Goal: Obtain resource: Obtain resource

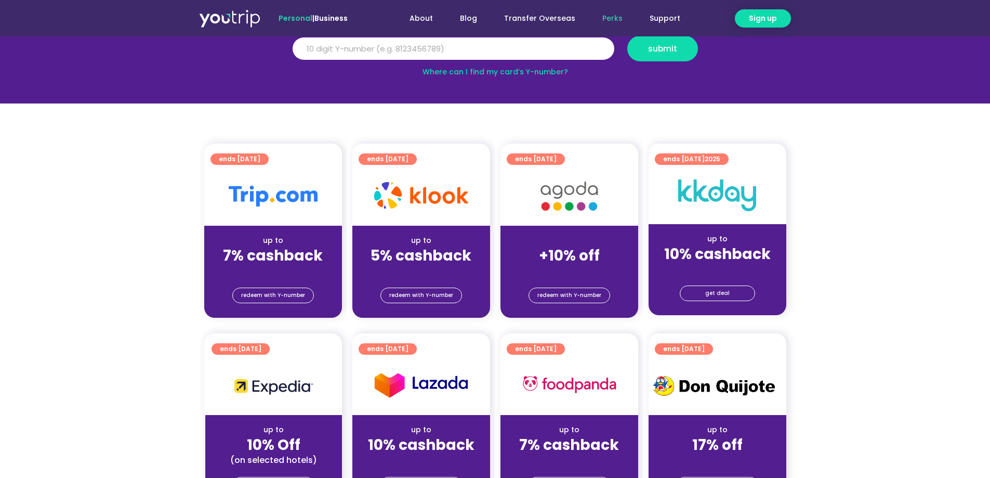
scroll to position [156, 0]
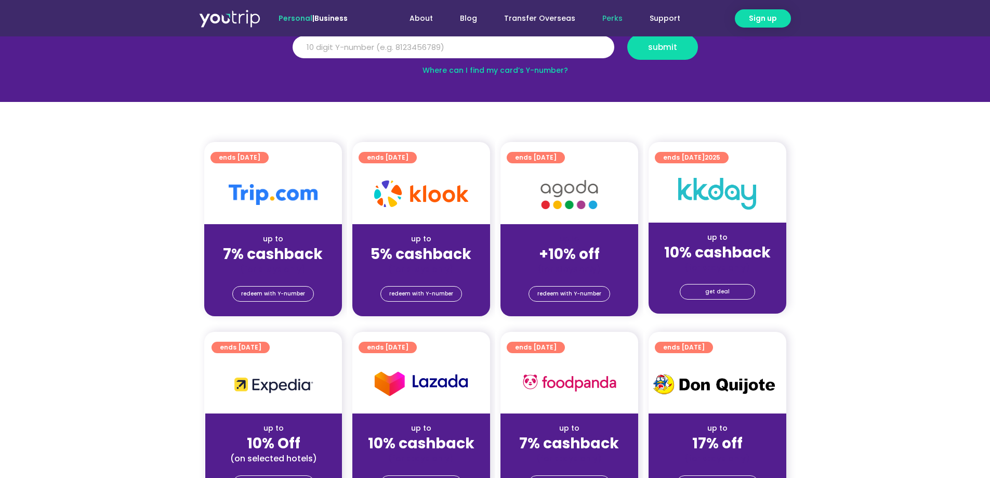
click at [278, 196] on img at bounding box center [273, 194] width 89 height 21
click at [242, 158] on span "ends [DATE]" at bounding box center [240, 157] width 42 height 11
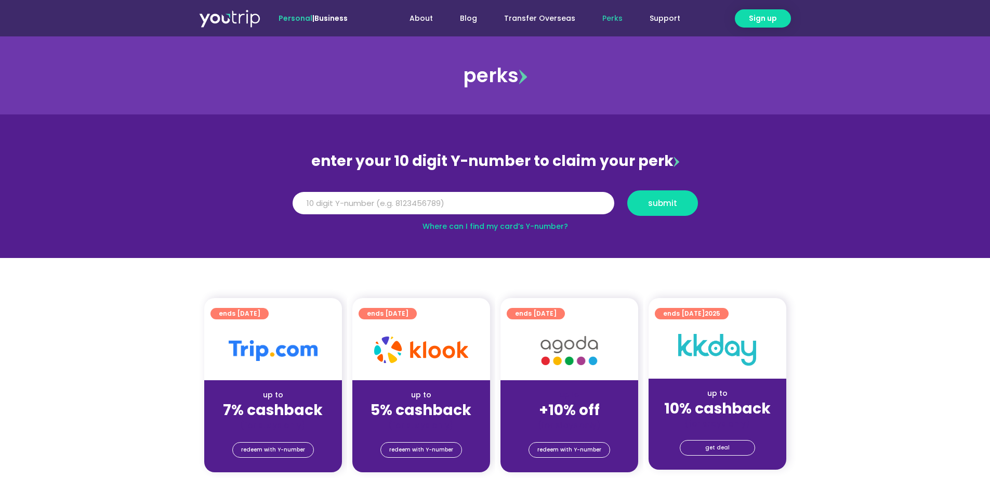
click at [287, 345] on img at bounding box center [273, 350] width 89 height 21
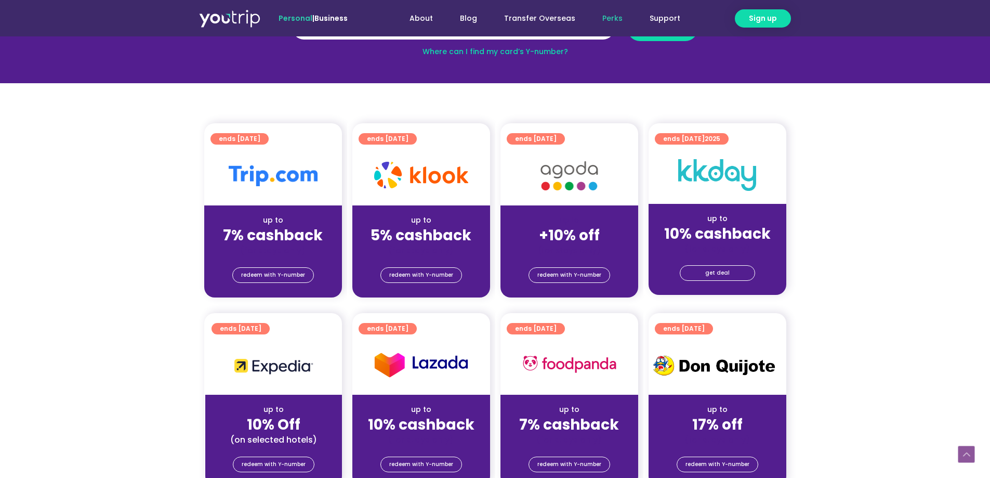
scroll to position [156, 0]
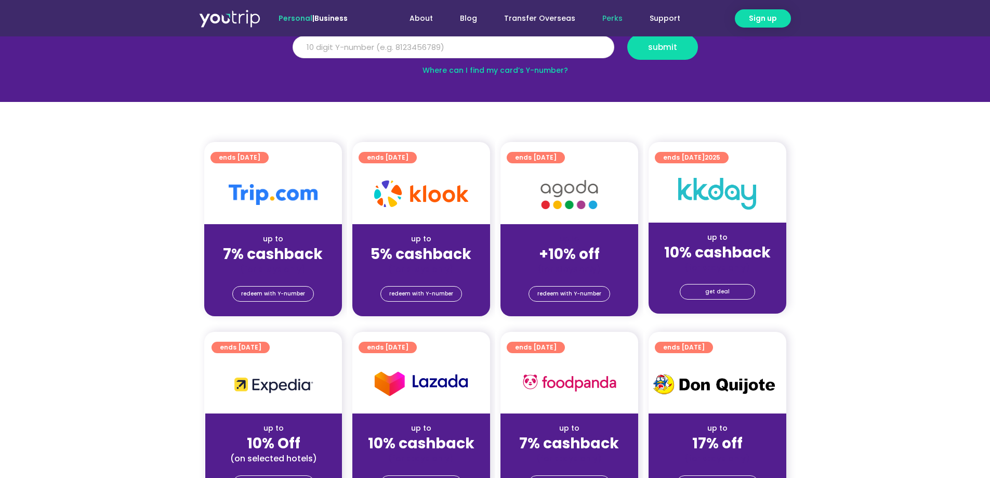
click at [429, 46] on input "Y Number" at bounding box center [454, 47] width 322 height 23
click at [276, 297] on span "redeem with Y-number" at bounding box center [273, 293] width 64 height 15
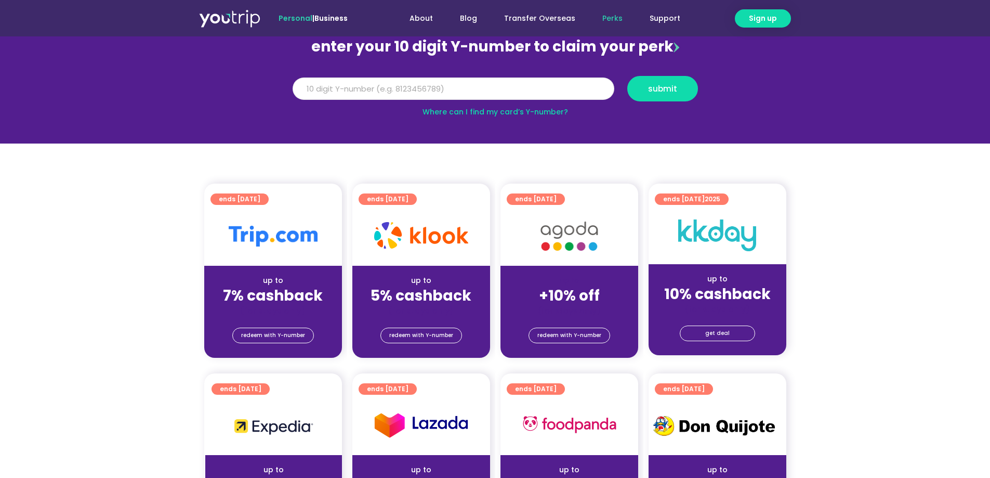
click at [429, 89] on input "Y Number" at bounding box center [454, 88] width 322 height 23
type input "8181791324"
click at [650, 87] on span "submit" at bounding box center [662, 89] width 29 height 8
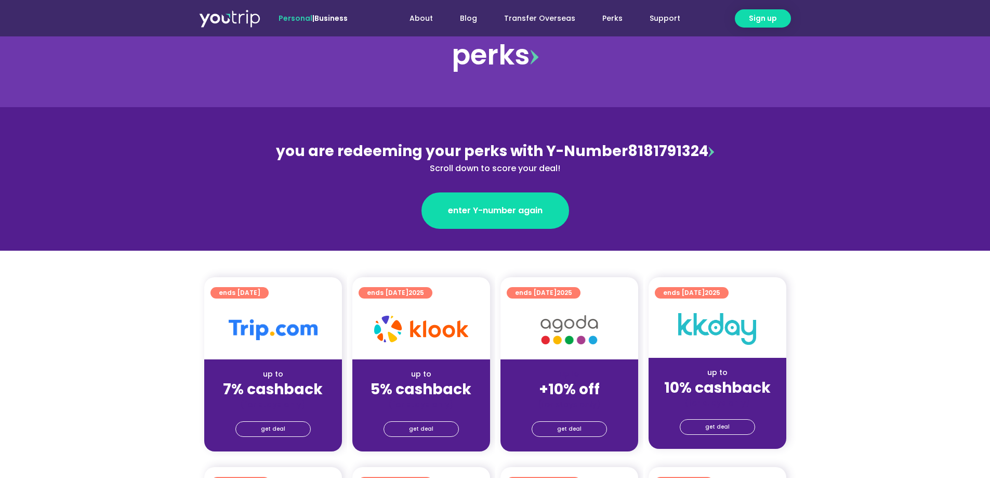
scroll to position [52, 0]
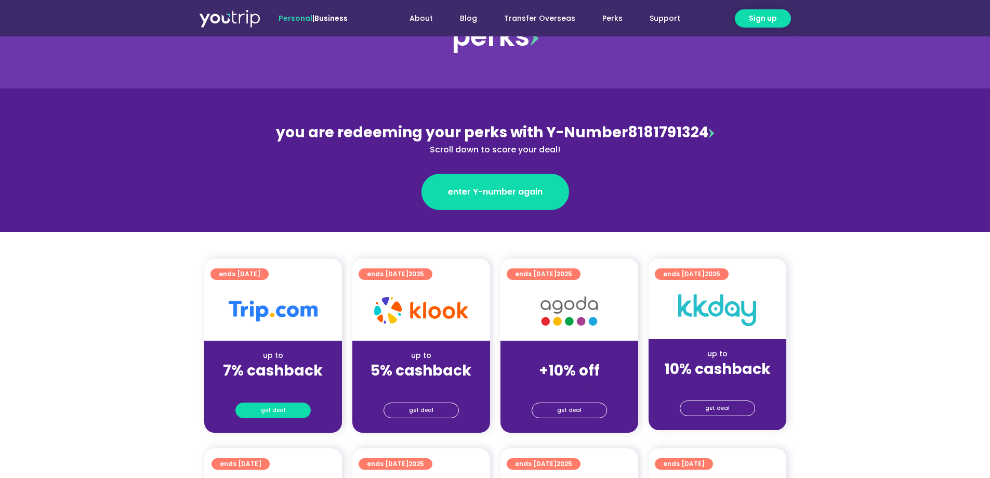
click at [275, 412] on span "get deal" at bounding box center [273, 410] width 24 height 15
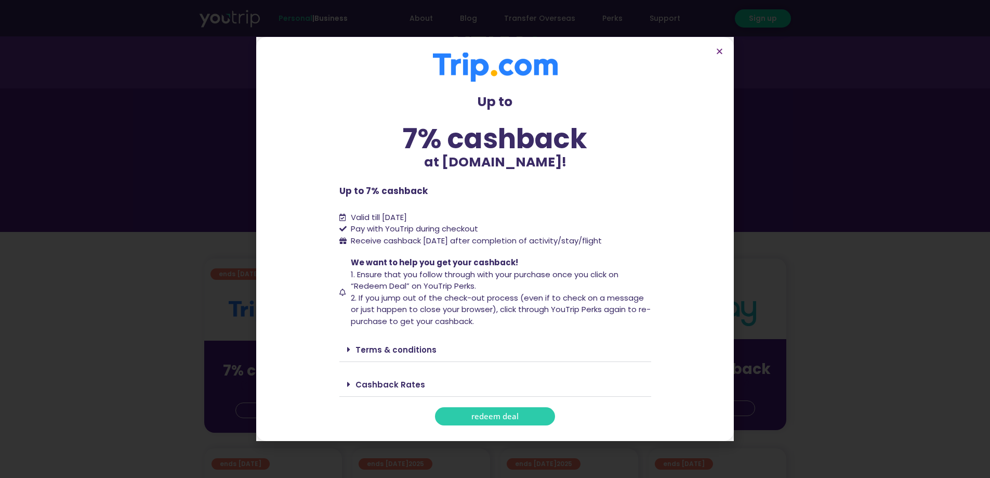
click at [486, 417] on span "redeem deal" at bounding box center [495, 416] width 47 height 8
